Goal: Communication & Community: Answer question/provide support

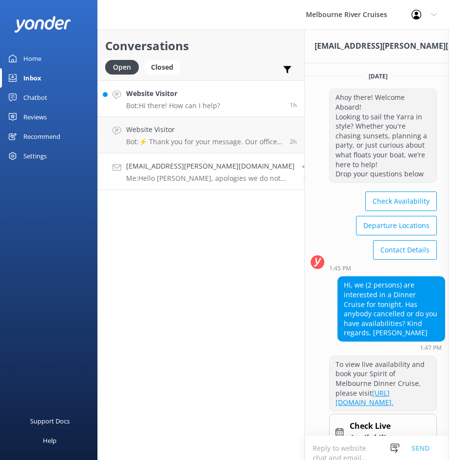
scroll to position [224, 0]
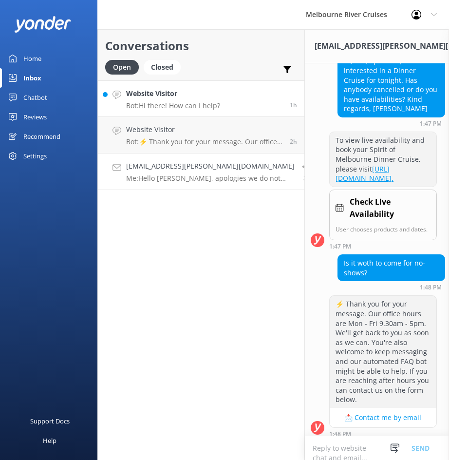
click at [151, 96] on h4 "Website Visitor" at bounding box center [173, 93] width 94 height 11
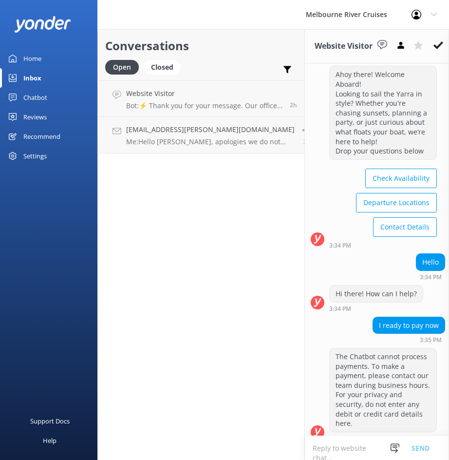
scroll to position [34, 0]
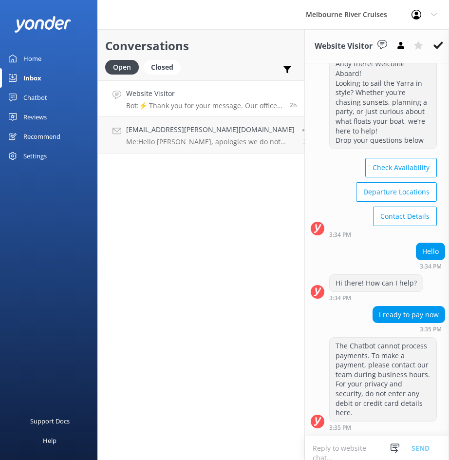
click at [216, 111] on link "Website Visitor Bot: ⚡ Thank you for your message. Our office hours are Mon - F…" at bounding box center [201, 98] width 207 height 37
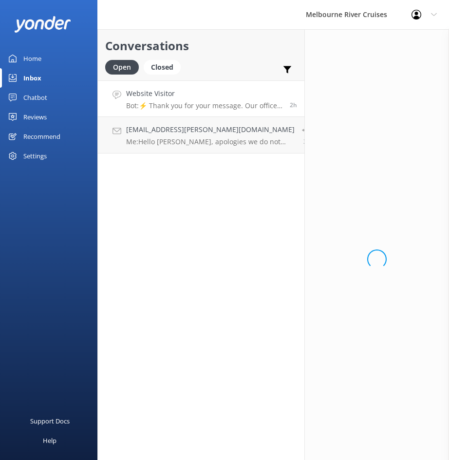
click at [224, 163] on div "Conversations Open Closed Important Assigned to me Unassigned Website Visitor B…" at bounding box center [201, 244] width 208 height 431
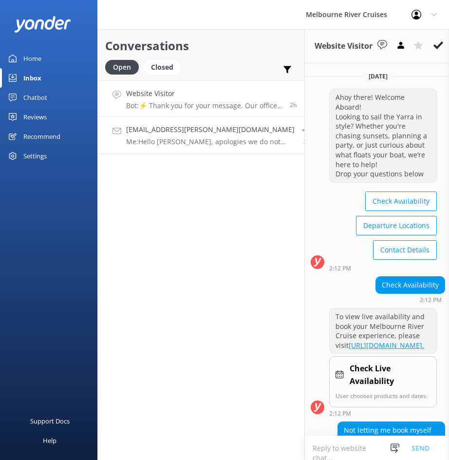
click at [223, 137] on div "Angelika.Huelsen@gmx.de Me: Hello Angelika, apologies we do not have the dinner…" at bounding box center [210, 134] width 169 height 21
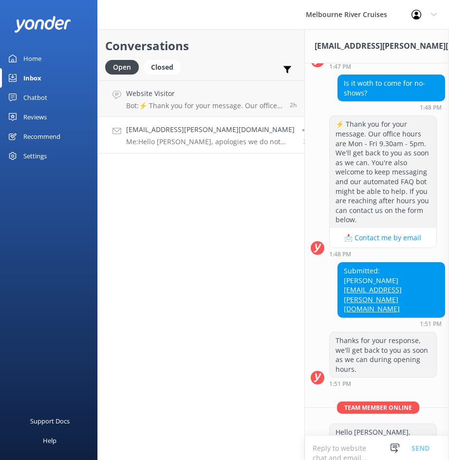
scroll to position [462, 0]
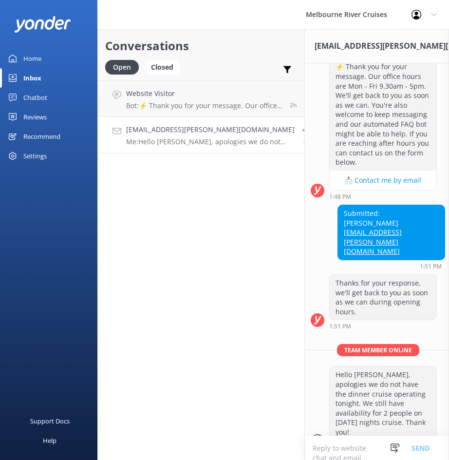
click at [163, 127] on h4 "[EMAIL_ADDRESS][PERSON_NAME][DOMAIN_NAME]" at bounding box center [210, 129] width 169 height 11
click at [159, 95] on h4 "Website Visitor" at bounding box center [204, 93] width 156 height 11
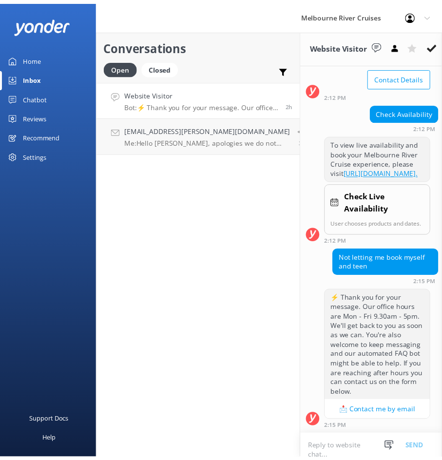
scroll to position [171, 0]
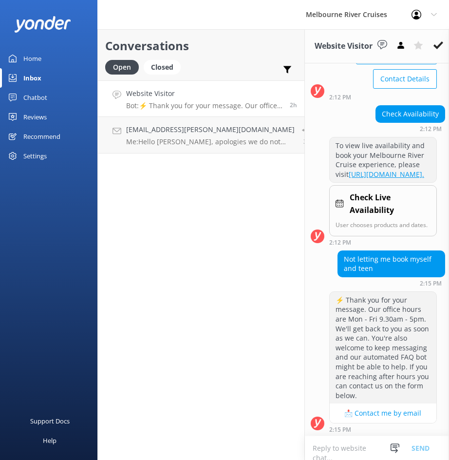
click at [49, 60] on link "Home" at bounding box center [48, 58] width 97 height 19
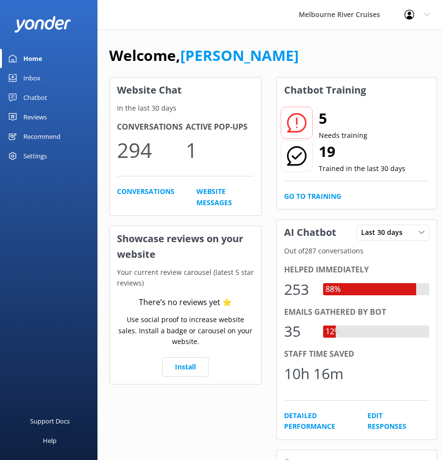
click at [308, 125] on div at bounding box center [297, 123] width 32 height 32
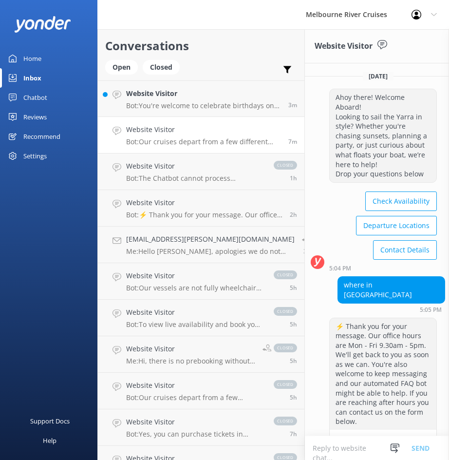
scroll to position [225, 0]
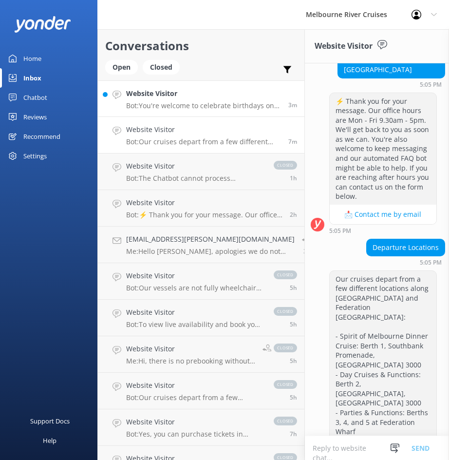
click at [198, 110] on p "Bot: You're welcome to celebrate birthdays on our dining cruises. Prices for th…" at bounding box center [203, 105] width 155 height 9
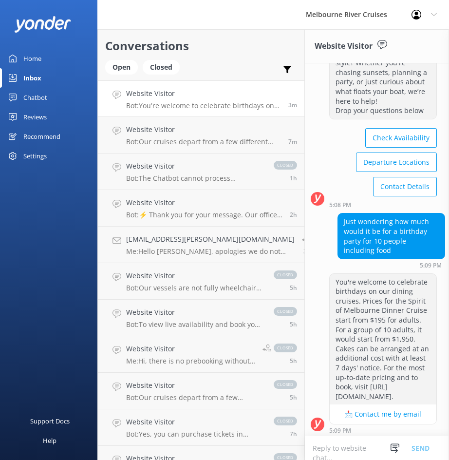
scroll to position [66, 0]
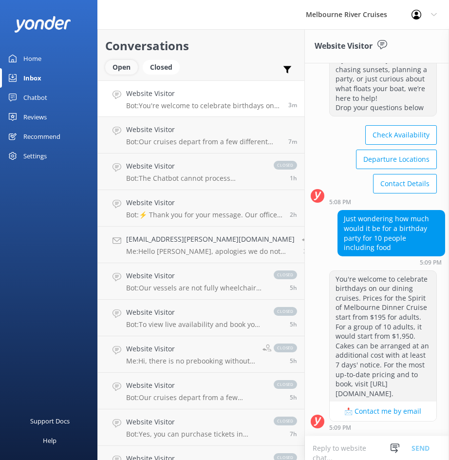
click at [126, 72] on div "Open" at bounding box center [121, 67] width 33 height 15
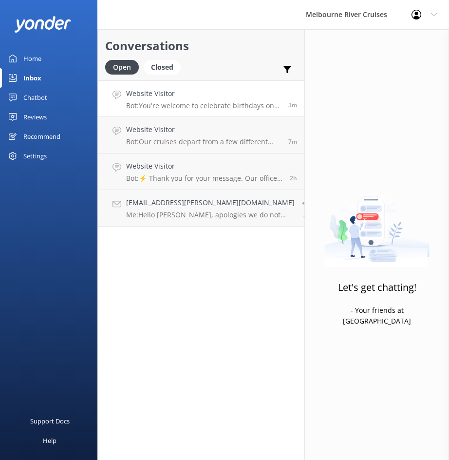
click at [155, 106] on p "Bot: You're welcome to celebrate birthdays on our dining cruises. Prices for th…" at bounding box center [203, 105] width 155 height 9
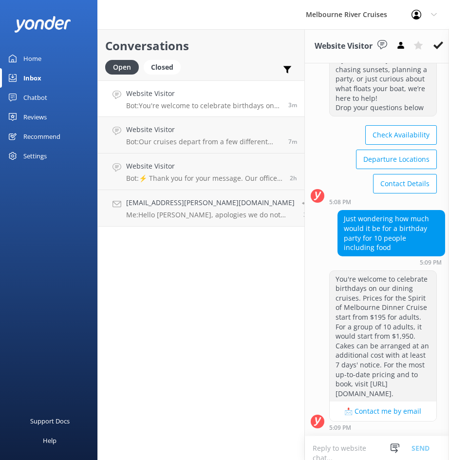
scroll to position [74, 0]
